Goal: Task Accomplishment & Management: Manage account settings

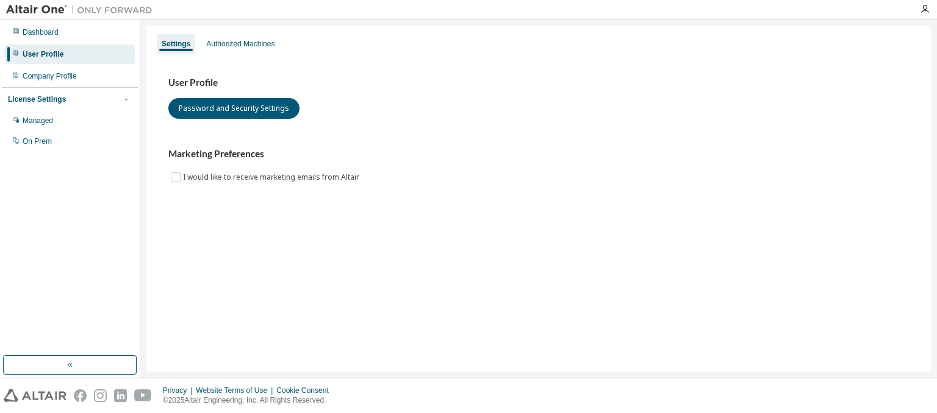
click at [627, 204] on div "User Profile Password and Security Settings Marketing Preferences I would like …" at bounding box center [538, 138] width 769 height 166
